Goal: Browse casually: Explore the website without a specific task or goal

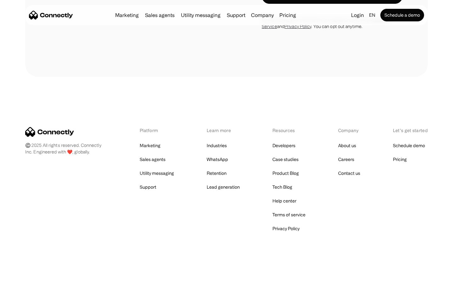
scroll to position [1658, 0]
